Goal: Task Accomplishment & Management: Manage account settings

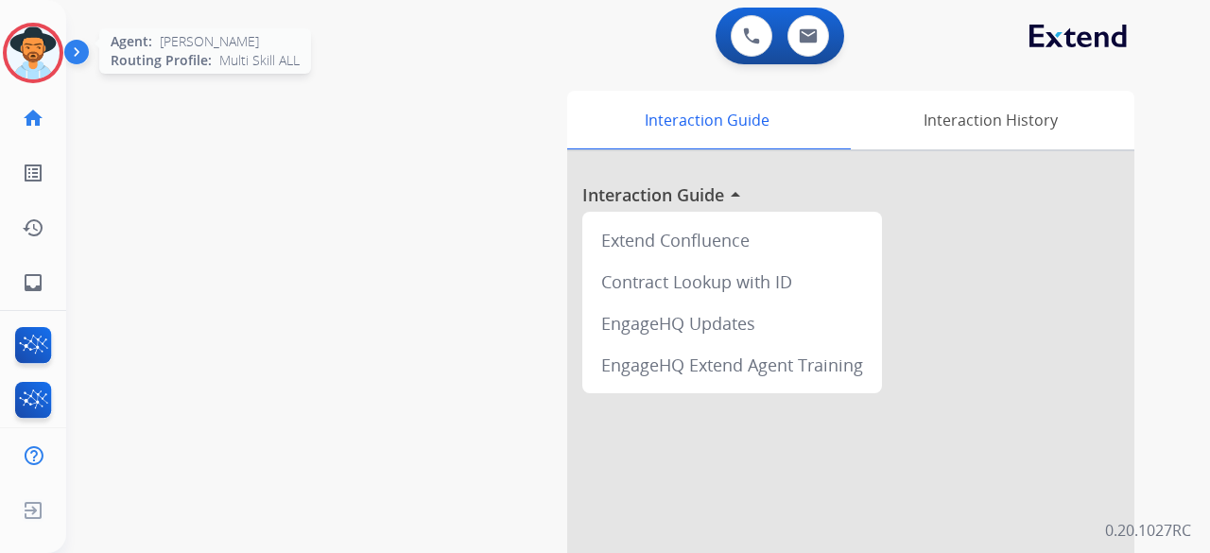
click at [49, 47] on img at bounding box center [33, 52] width 53 height 53
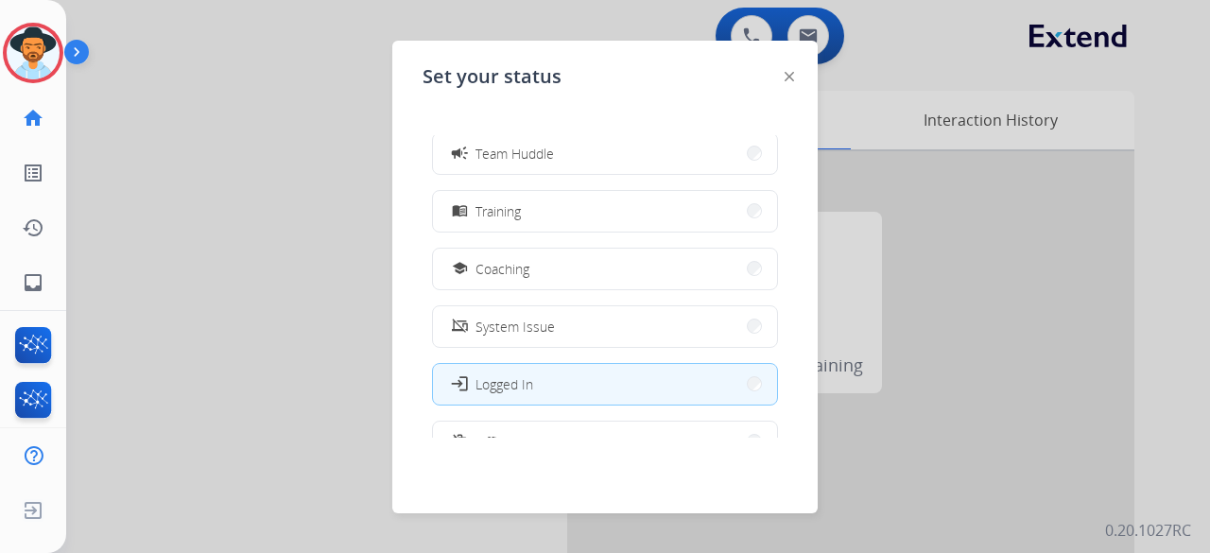
scroll to position [299, 0]
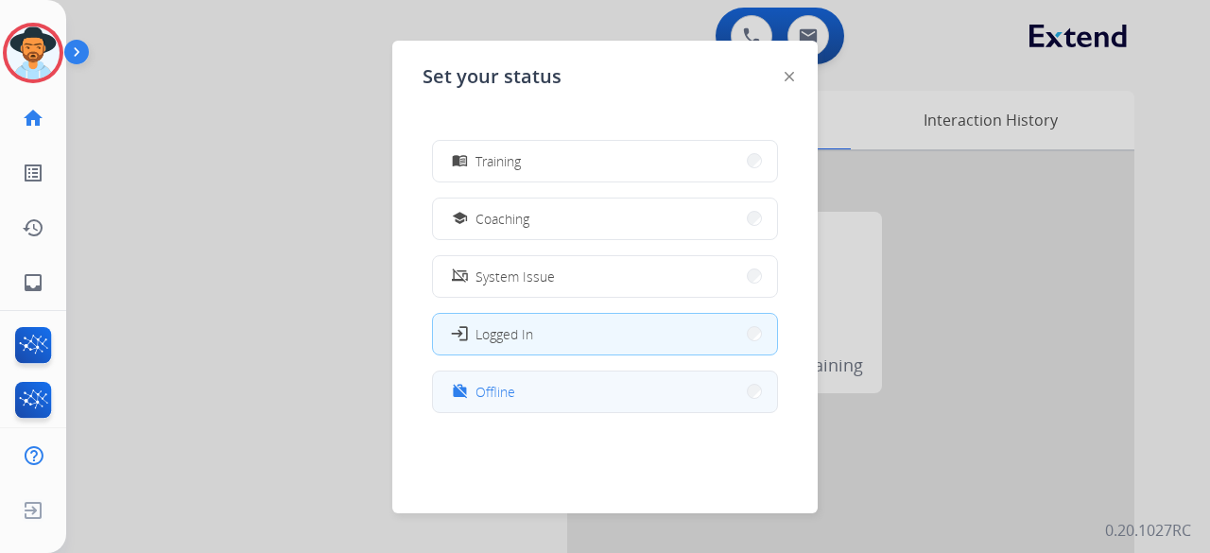
click at [557, 381] on button "work_off Offline" at bounding box center [605, 392] width 344 height 41
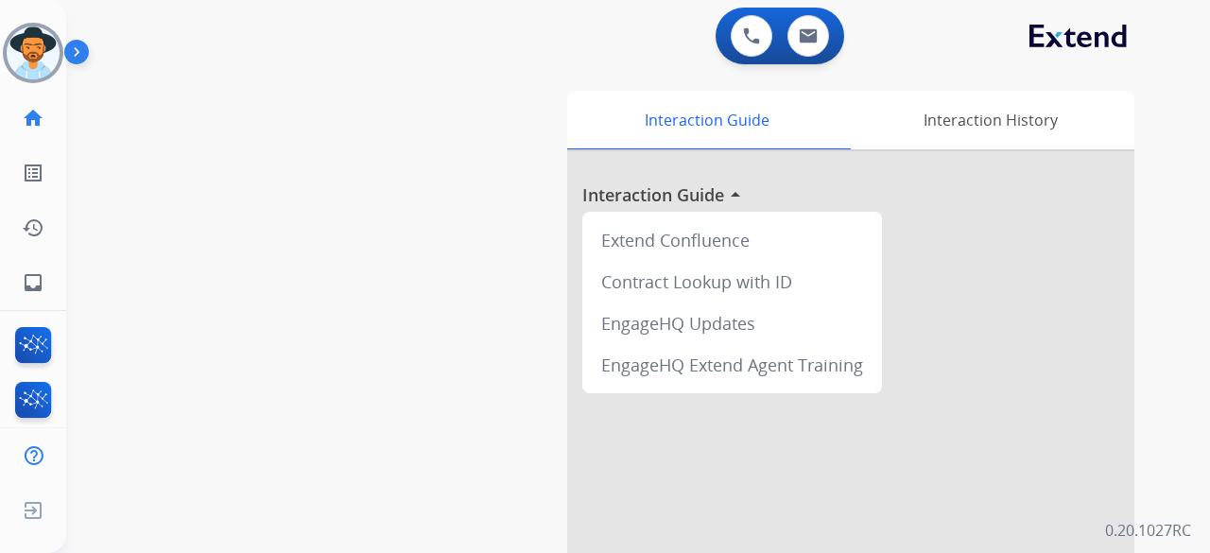
click at [87, 44] on img at bounding box center [80, 56] width 32 height 36
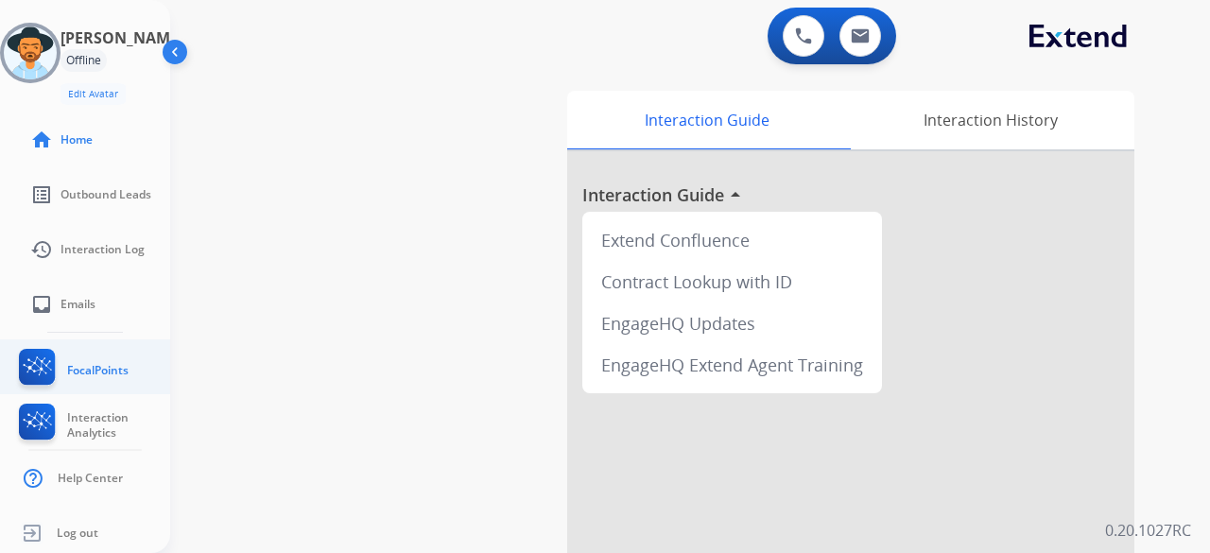
click at [32, 356] on img at bounding box center [37, 370] width 44 height 43
